Goal: Find specific page/section: Find specific page/section

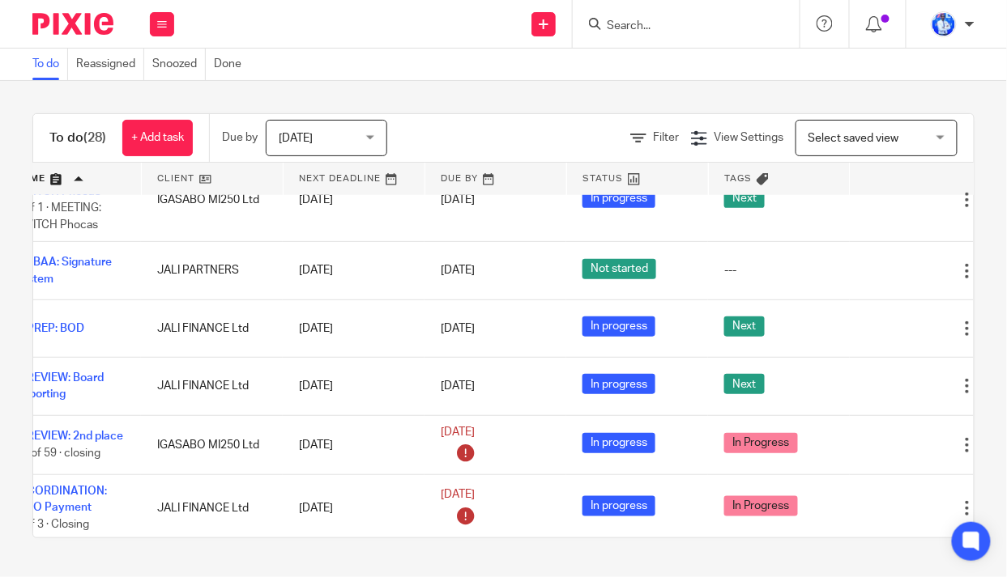
scroll to position [294, 129]
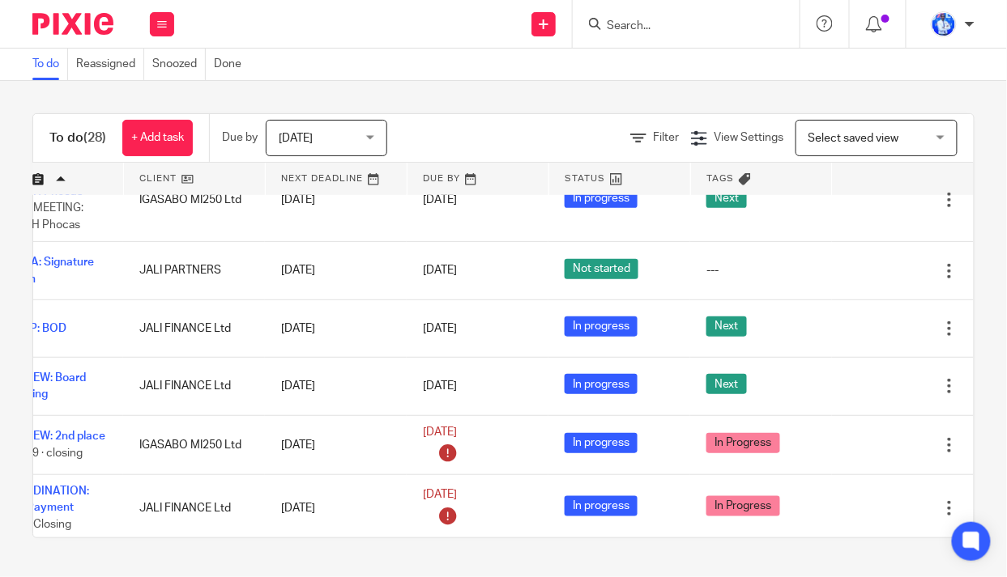
click at [860, 385] on icon at bounding box center [868, 387] width 16 height 16
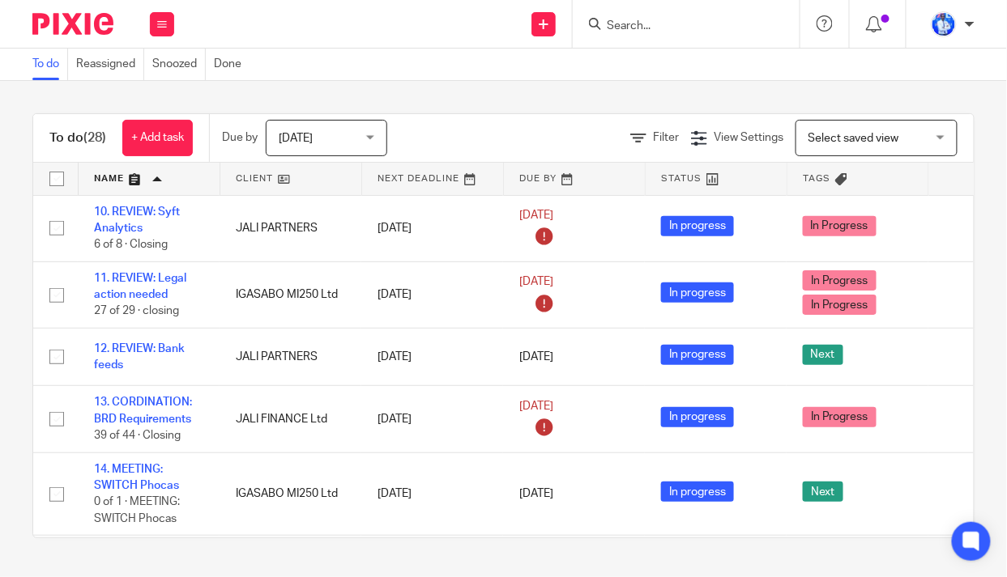
scroll to position [0, 129]
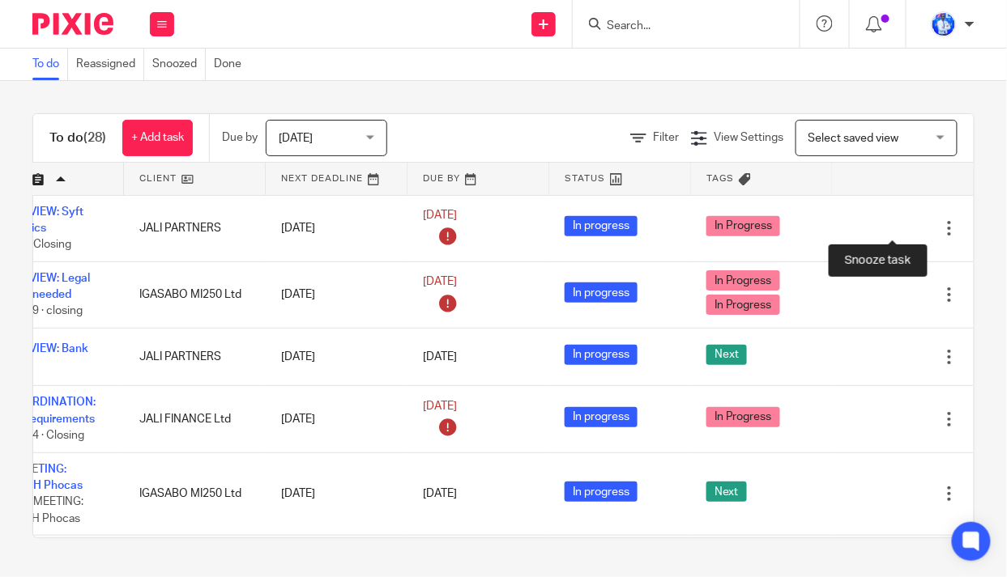
click at [913, 229] on div at bounding box center [921, 228] width 16 height 16
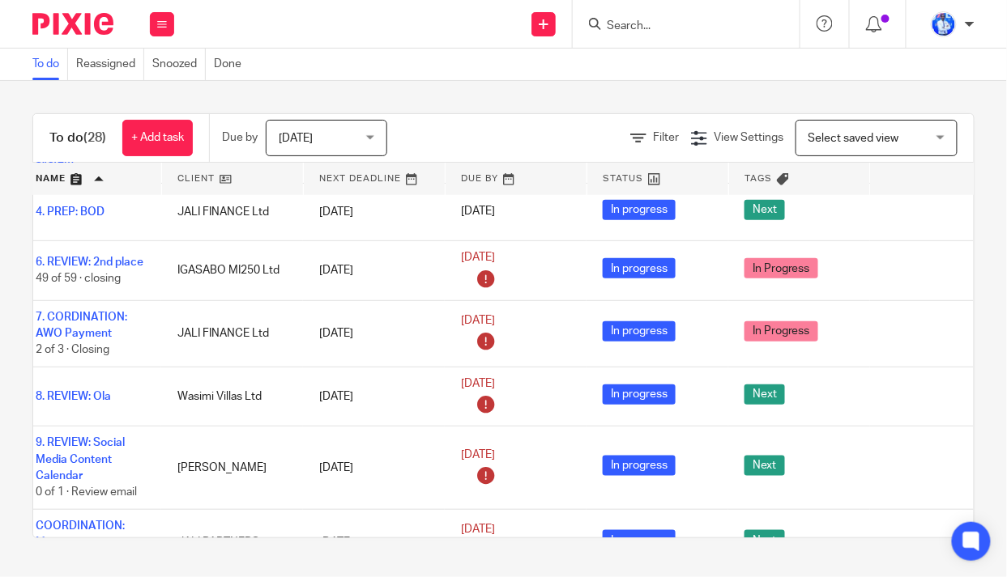
scroll to position [344, 129]
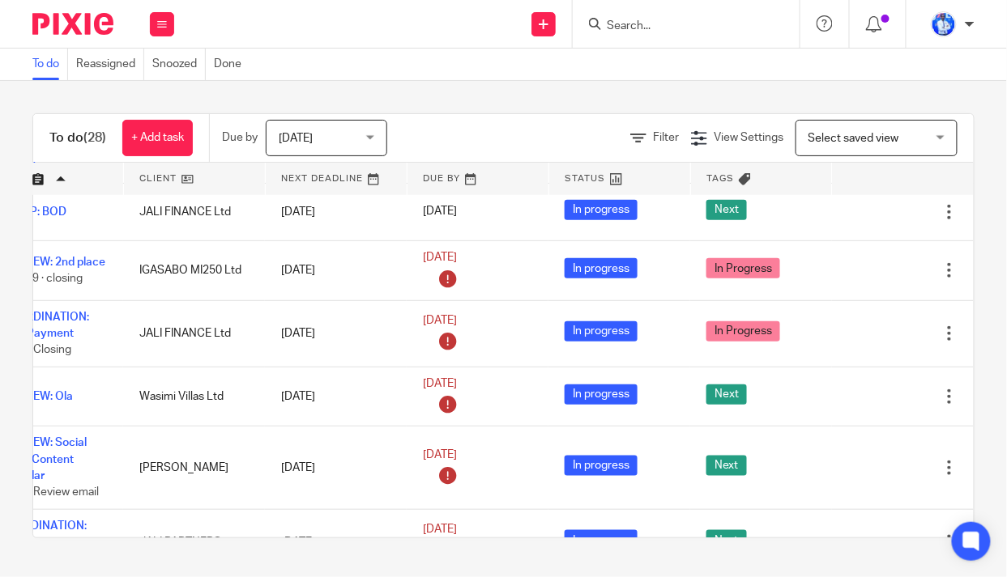
click at [860, 338] on icon at bounding box center [868, 334] width 16 height 16
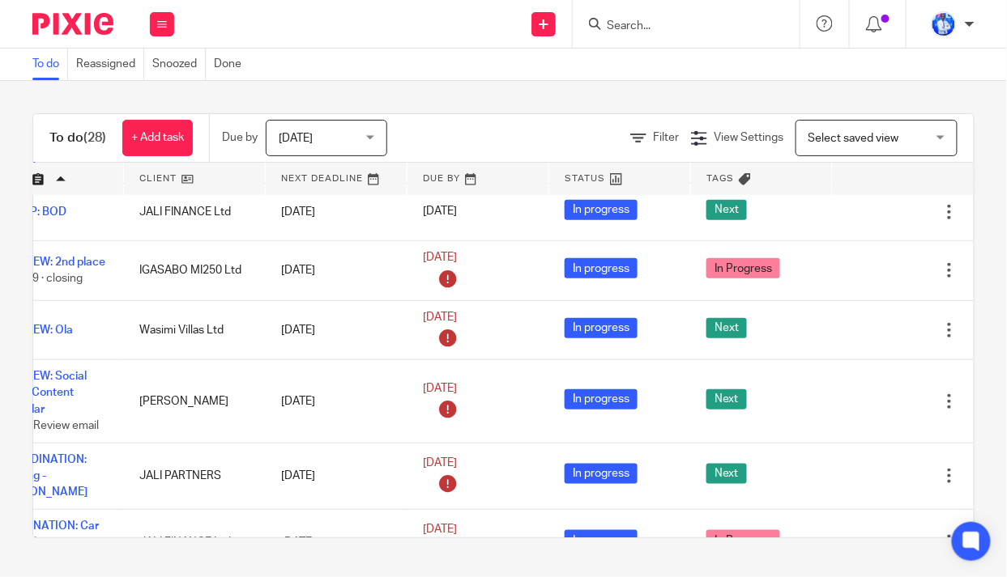
click at [860, 331] on icon at bounding box center [868, 330] width 16 height 16
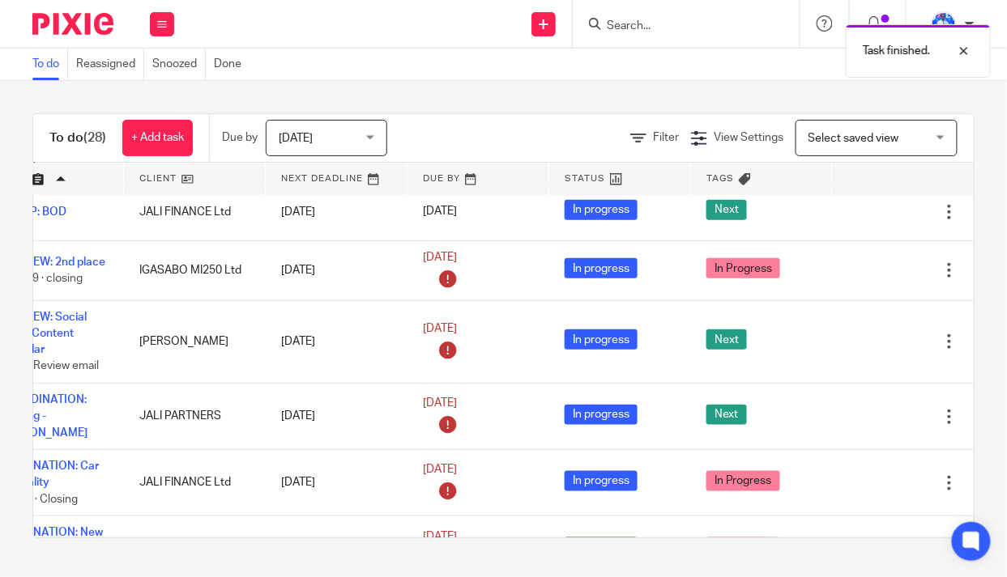
scroll to position [344, 0]
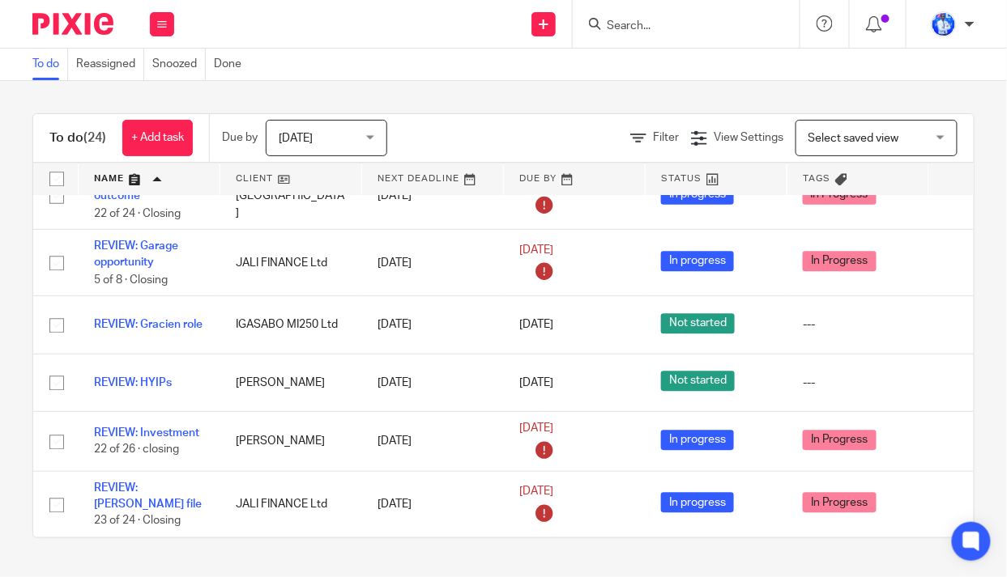
scroll to position [1250, 0]
